Goal: Task Accomplishment & Management: Use online tool/utility

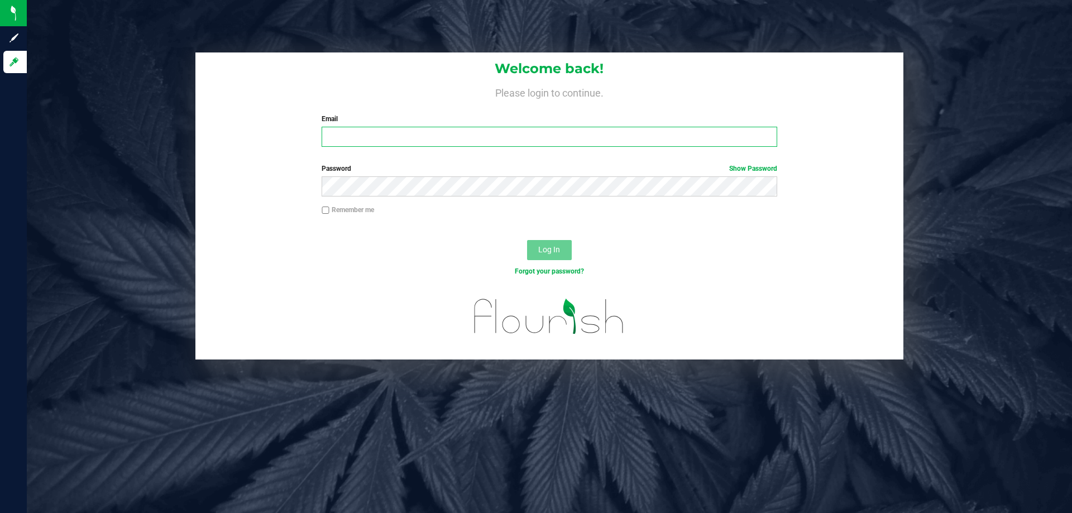
click at [396, 132] on input "Email" at bounding box center [549, 137] width 455 height 20
type input "[EMAIL_ADDRESS][DOMAIN_NAME]"
click at [491, 171] on label "Password Show Password" at bounding box center [549, 169] width 455 height 10
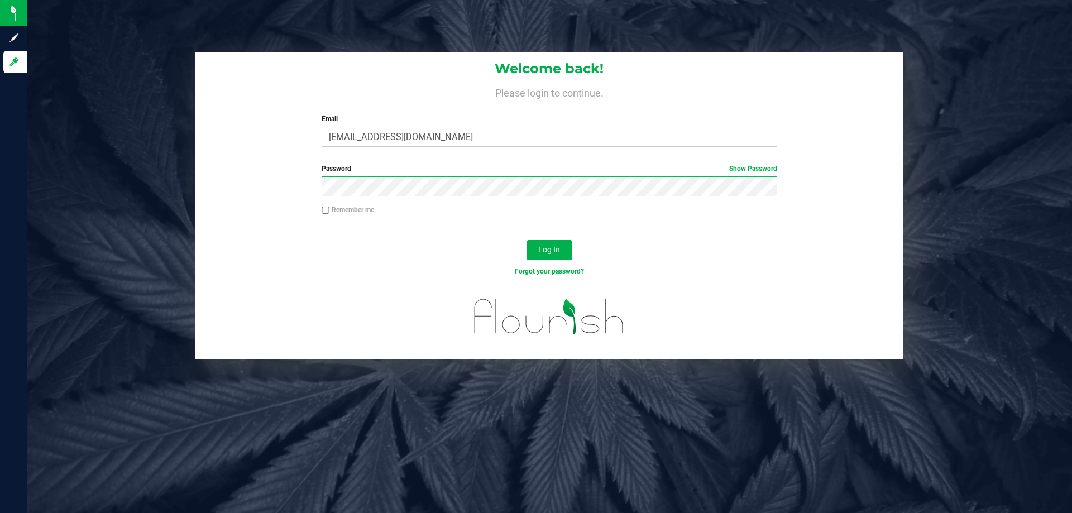
click at [527, 240] on button "Log In" at bounding box center [549, 250] width 45 height 20
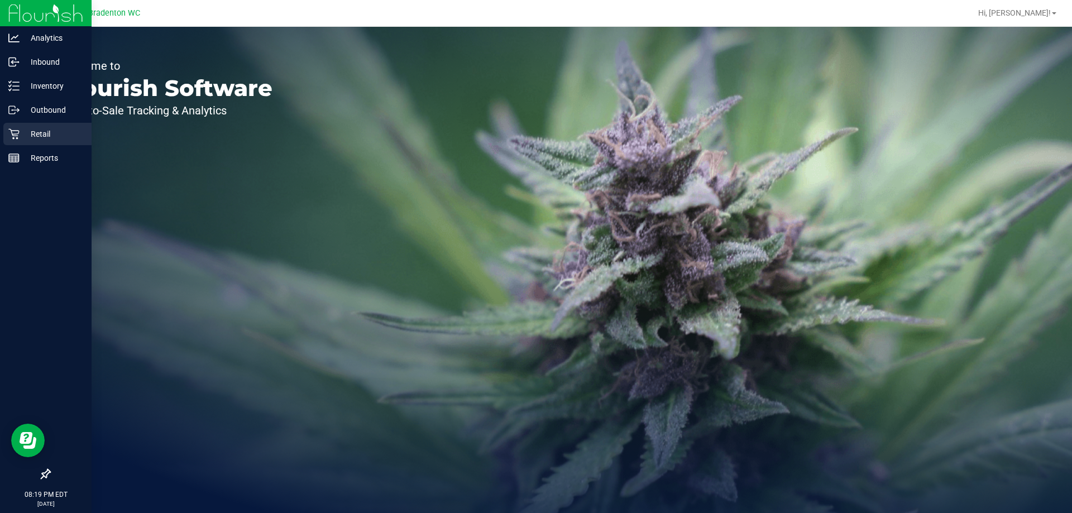
click at [9, 136] on div "Retail" at bounding box center [47, 134] width 88 height 22
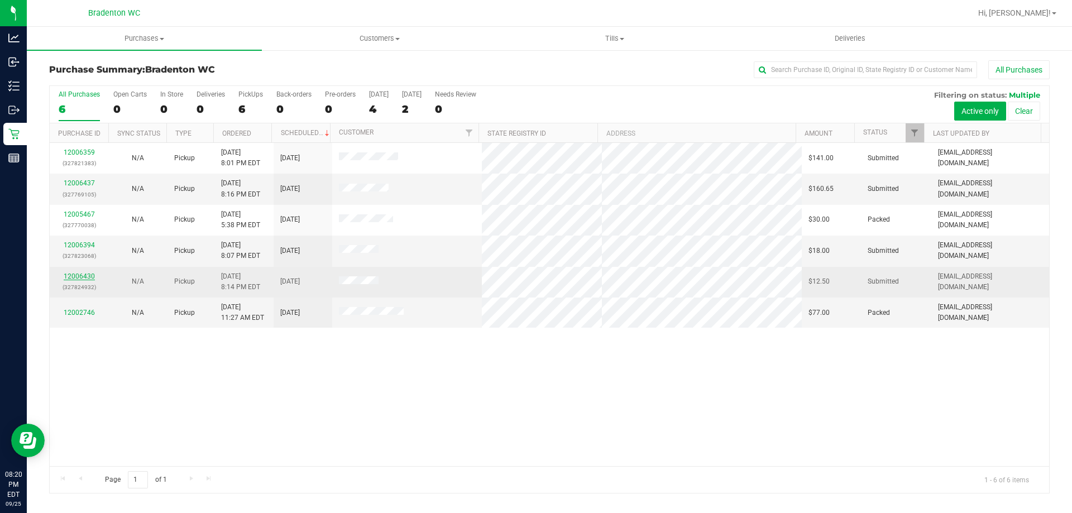
click at [77, 274] on link "12006430" at bounding box center [79, 276] width 31 height 8
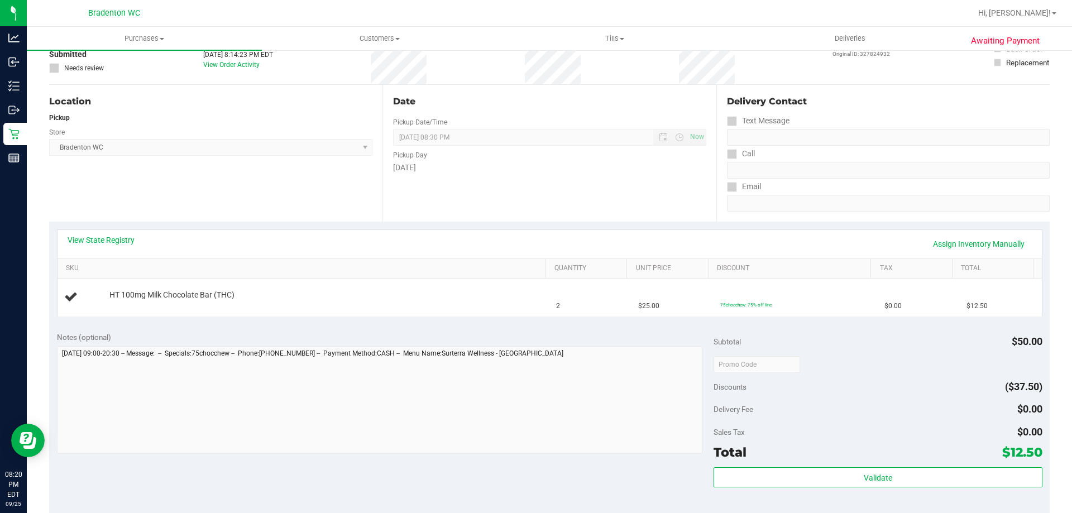
scroll to position [373, 0]
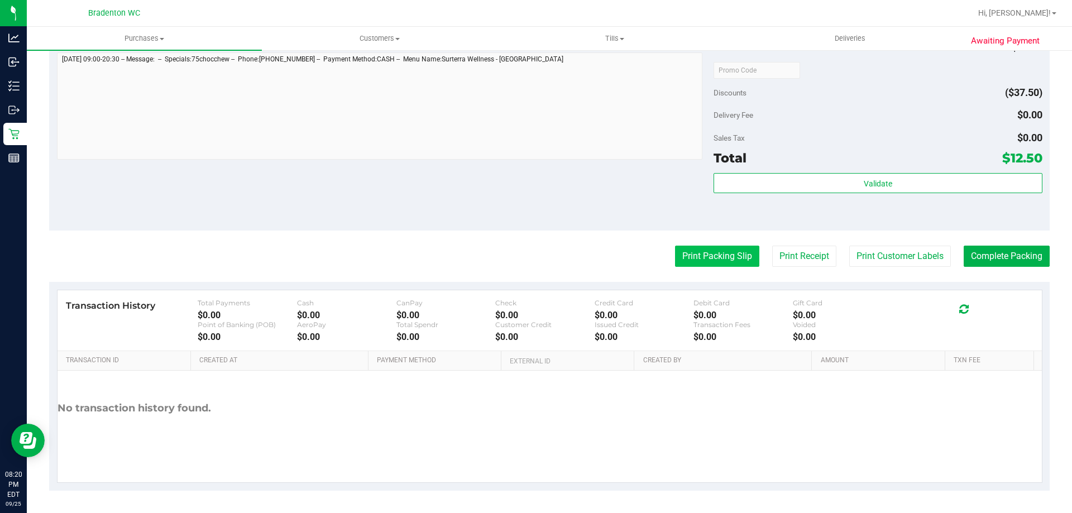
click at [699, 261] on button "Print Packing Slip" at bounding box center [717, 256] width 84 height 21
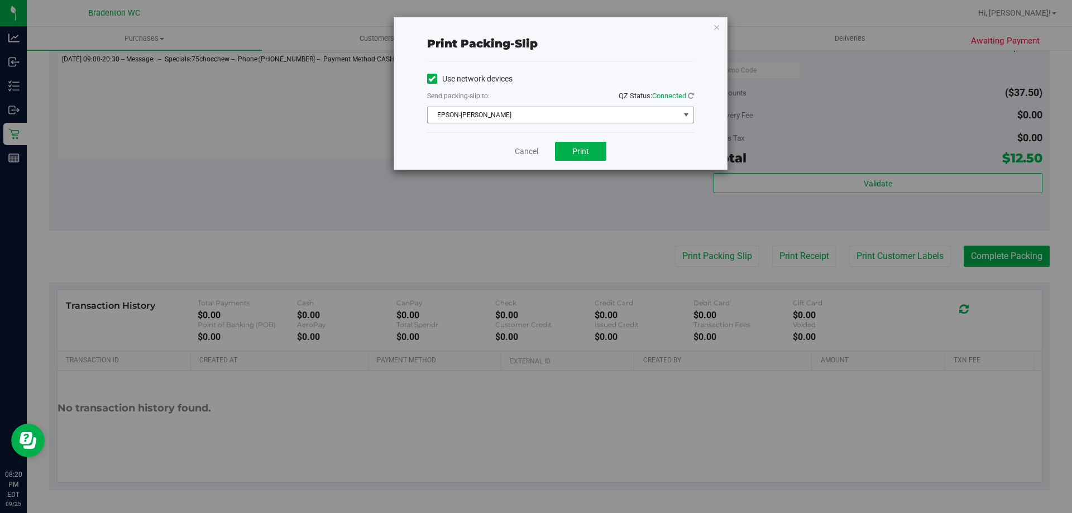
click at [557, 118] on span "EPSON-[PERSON_NAME]" at bounding box center [554, 115] width 252 height 16
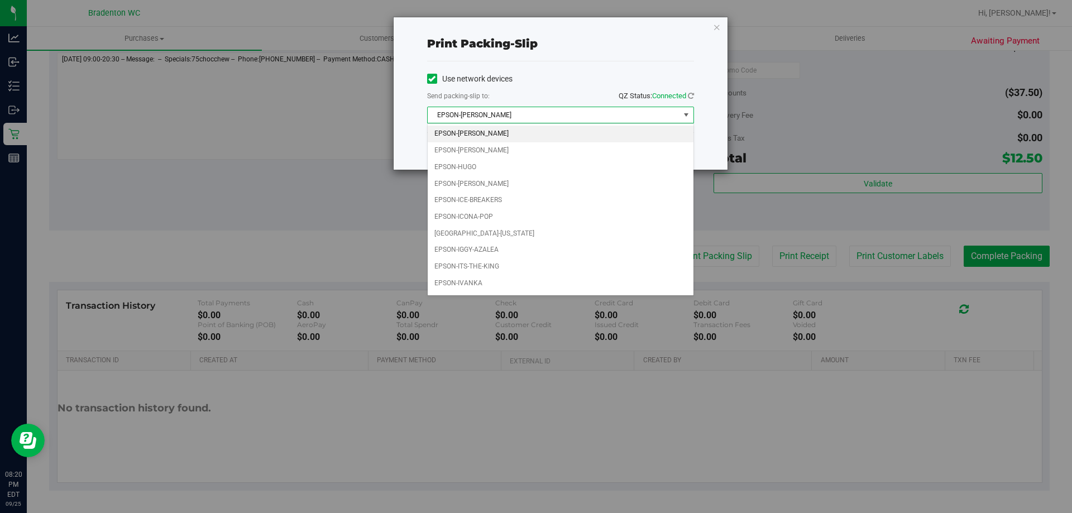
click at [192, 180] on div "Print packing-slip Use network devices Send packing-slip to: QZ Status: Connect…" at bounding box center [540, 256] width 1080 height 513
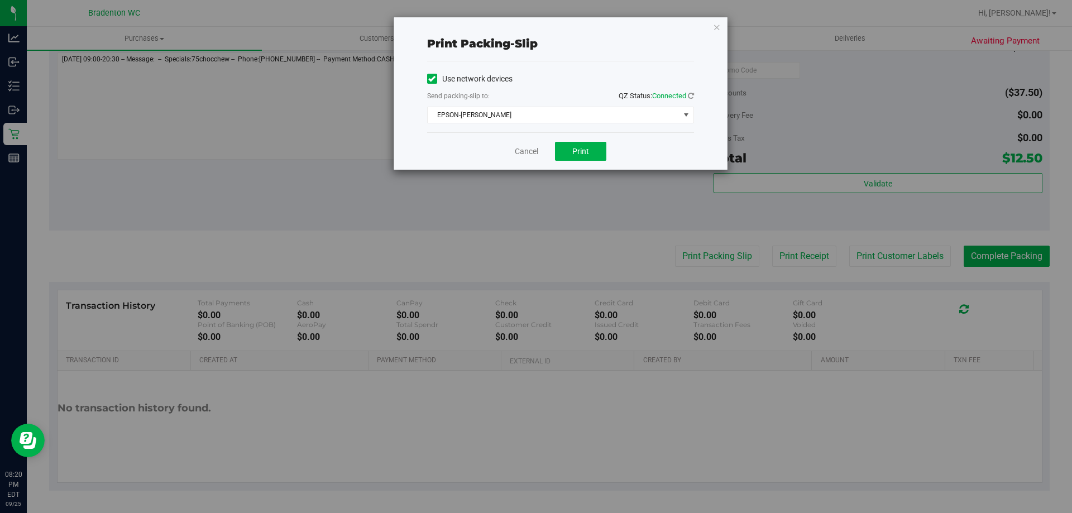
click at [212, 127] on div "Print packing-slip Use network devices Send packing-slip to: QZ Status: Connect…" at bounding box center [540, 256] width 1080 height 513
click at [713, 26] on icon "button" at bounding box center [717, 26] width 8 height 13
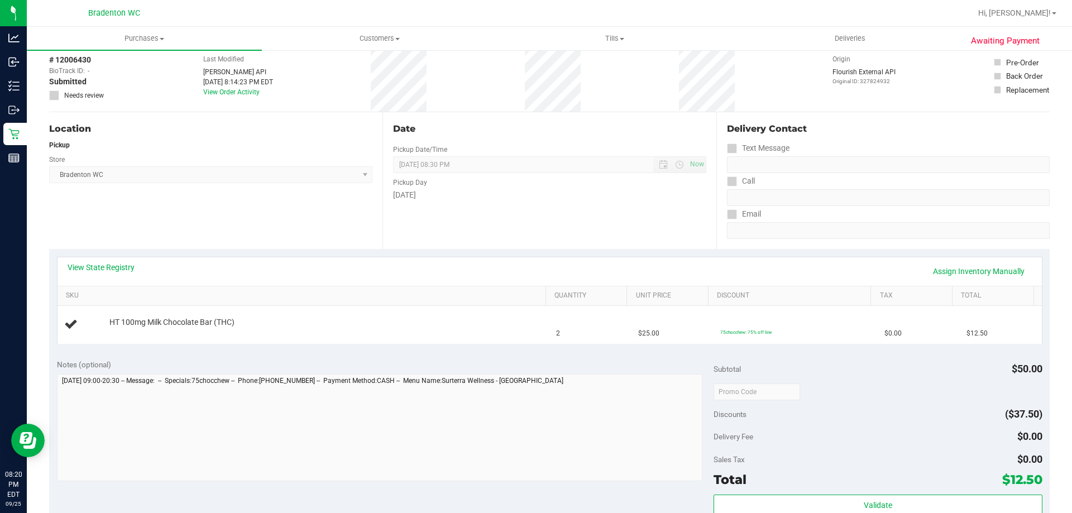
scroll to position [0, 0]
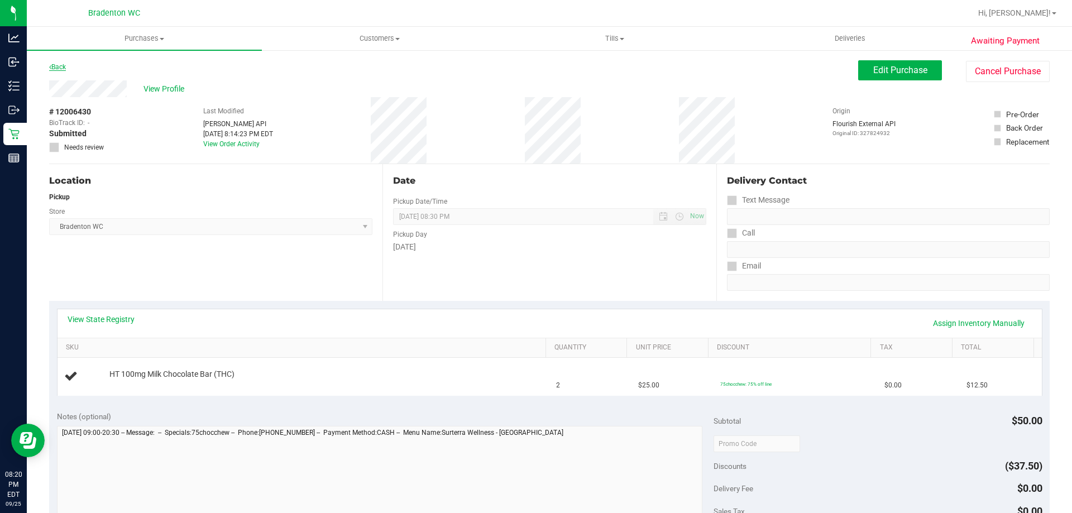
click at [50, 67] on icon at bounding box center [50, 67] width 2 height 7
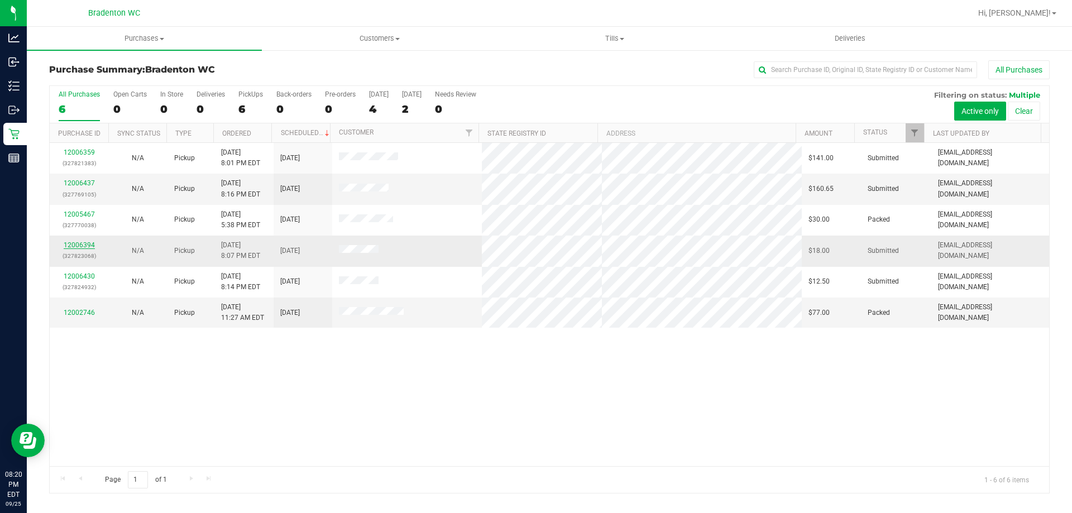
click at [79, 246] on link "12006394" at bounding box center [79, 245] width 31 height 8
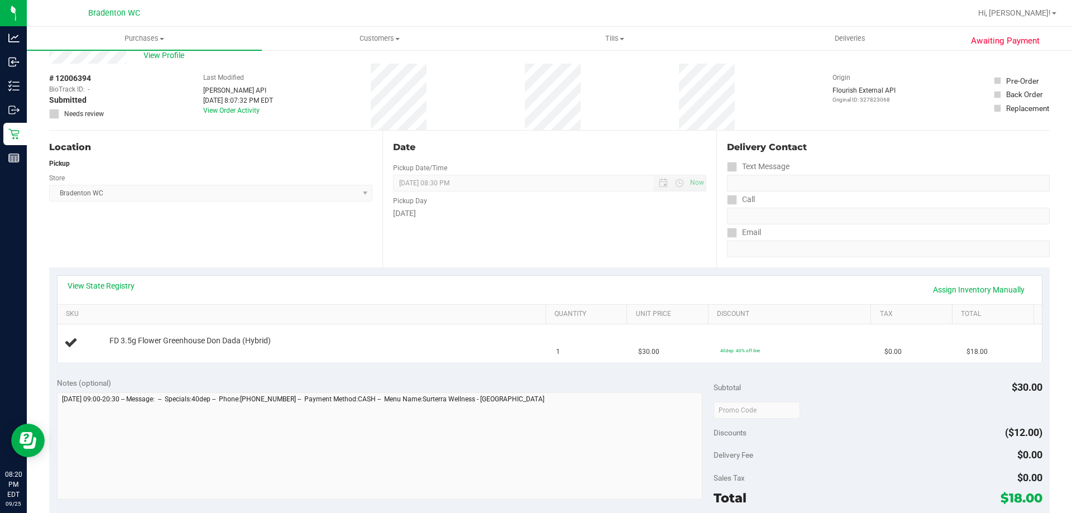
scroll to position [33, 0]
